Goal: Transaction & Acquisition: Register for event/course

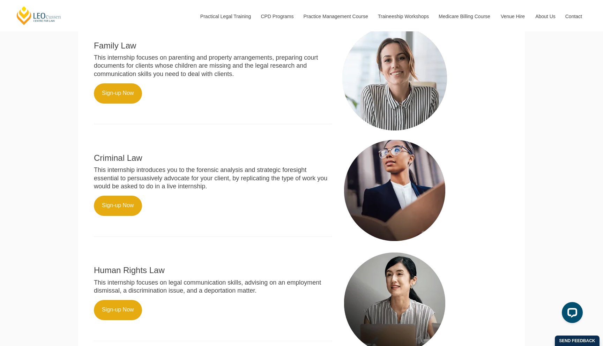
scroll to position [306, 0]
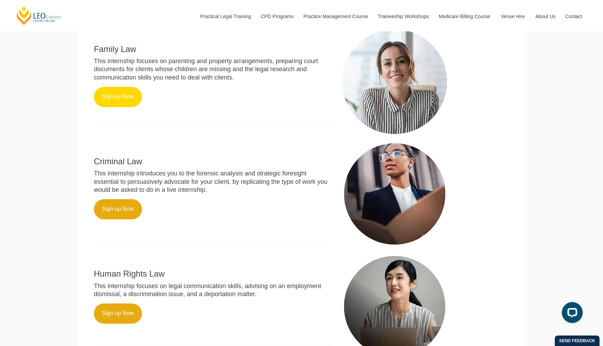
click at [129, 98] on link "Sign-up Now" at bounding box center [118, 97] width 48 height 20
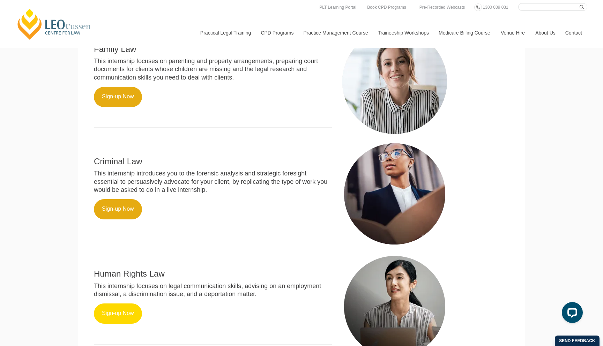
click at [120, 307] on link "Sign-up Now" at bounding box center [118, 314] width 48 height 20
